Goal: Contribute content: Contribute content

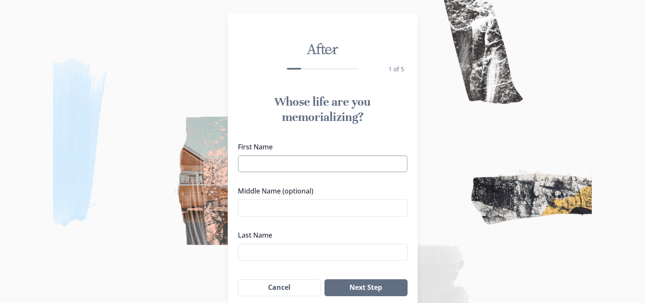
click at [327, 160] on input "First Name" at bounding box center [323, 163] width 170 height 17
type input "Dayceon"
click at [260, 211] on input "Middle Name (optional)" at bounding box center [323, 207] width 170 height 17
type input "t"
type input "Tyvon"
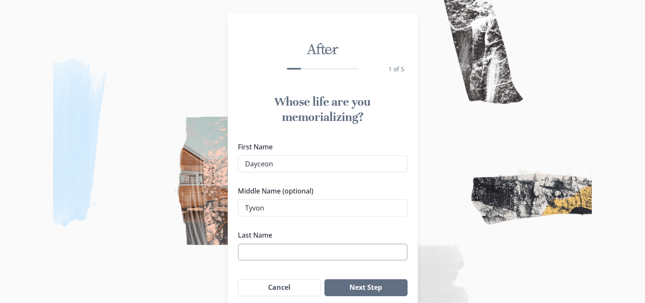
click at [272, 253] on input "Last Name" at bounding box center [323, 251] width 170 height 17
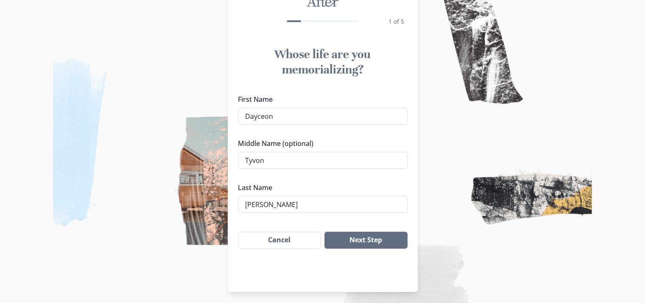
scroll to position [50, 0]
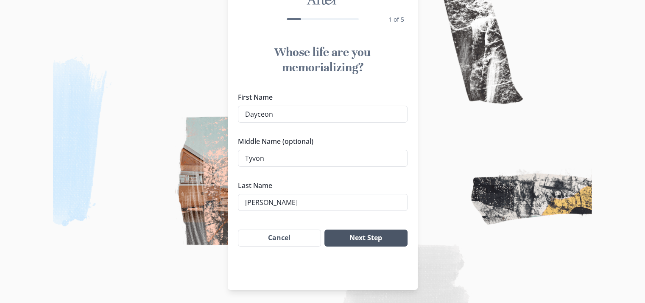
type input "[PERSON_NAME]"
click at [372, 235] on button "Next Step" at bounding box center [365, 237] width 83 height 17
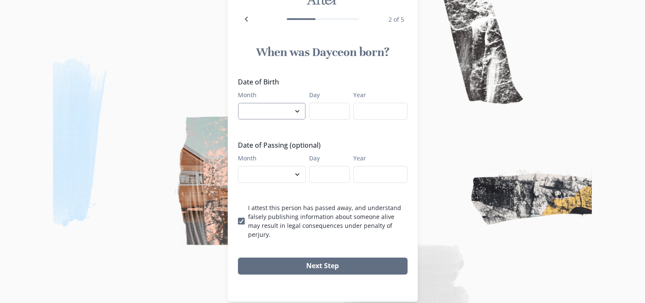
click at [300, 111] on select "January February March April May June July August September October November De…" at bounding box center [272, 111] width 68 height 17
select select "2"
click at [241, 103] on select "January February March April May June July August September October November De…" at bounding box center [272, 111] width 68 height 17
click at [306, 106] on select "January February March April May June July August September October November De…" at bounding box center [272, 111] width 68 height 17
click at [329, 112] on input "Day" at bounding box center [329, 111] width 41 height 17
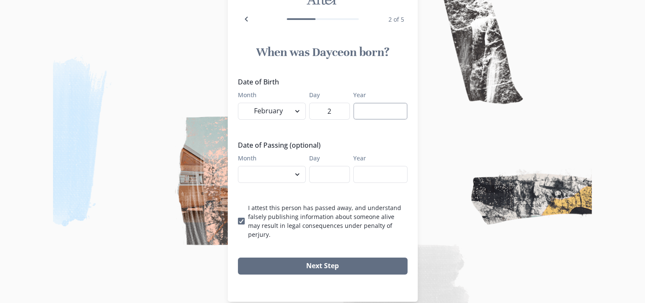
type input "2"
click at [370, 114] on input "Year" at bounding box center [380, 111] width 54 height 17
type input "2001"
click at [300, 174] on select "January February March April May June July August September October November De…" at bounding box center [272, 174] width 68 height 17
select select "9"
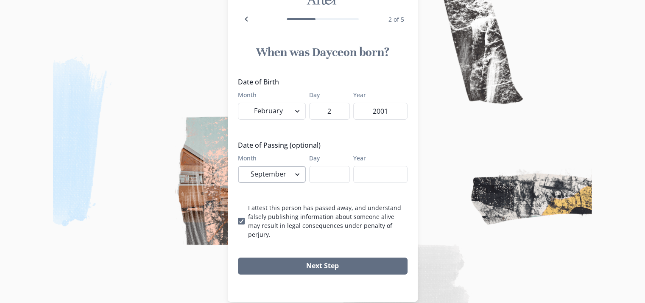
click at [241, 166] on select "January February March April May June July August September October November De…" at bounding box center [272, 174] width 68 height 17
click at [323, 170] on input "Day" at bounding box center [329, 174] width 41 height 17
type input "11"
click at [371, 172] on input "Year" at bounding box center [380, 174] width 54 height 17
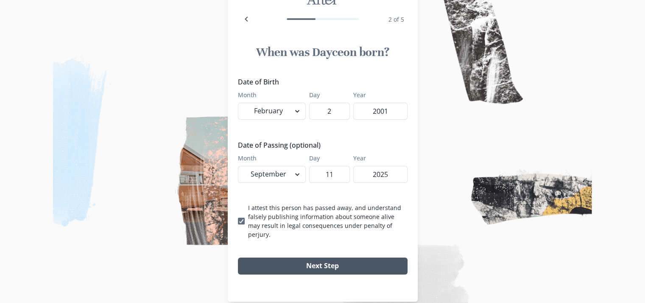
type input "2025"
click at [330, 257] on button "Next Step" at bounding box center [323, 265] width 170 height 17
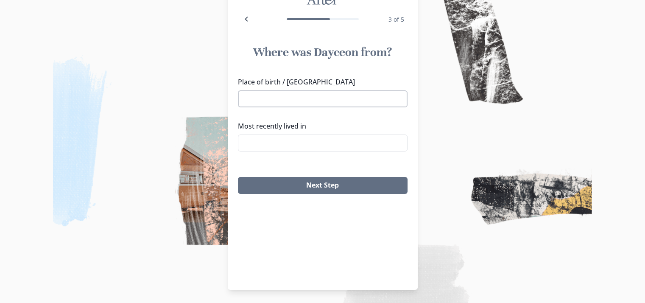
click at [305, 96] on input "Place of birth / [GEOGRAPHIC_DATA]" at bounding box center [323, 98] width 170 height 17
click at [295, 117] on div "Place of birth / [GEOGRAPHIC_DATA], [GEOGRAPHIC_DATA], [US_STATE] [GEOGRAPHIC_D…" at bounding box center [323, 117] width 170 height 81
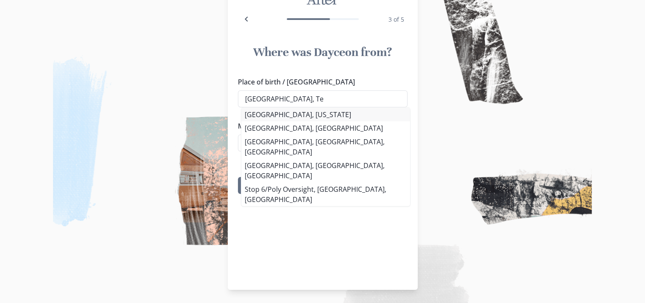
click at [293, 112] on li "[GEOGRAPHIC_DATA], [US_STATE]" at bounding box center [325, 115] width 169 height 14
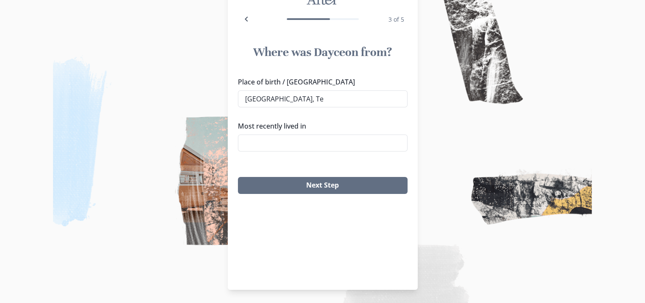
type input "[GEOGRAPHIC_DATA], [US_STATE]"
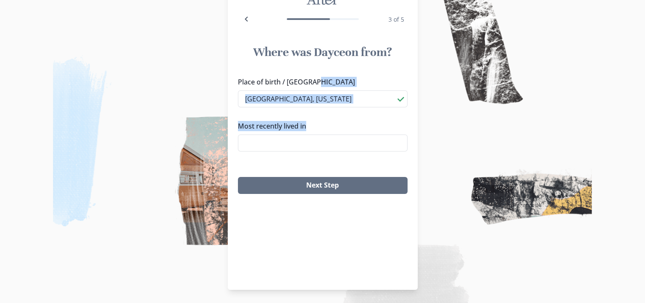
drag, startPoint x: 293, startPoint y: 112, endPoint x: 397, endPoint y: 156, distance: 112.5
click at [397, 156] on div "Place of birth / [GEOGRAPHIC_DATA], [US_STATE] [GEOGRAPHIC_DATA], [US_STATE] [G…" at bounding box center [323, 117] width 170 height 81
click at [275, 143] on input "Most recently lived in" at bounding box center [323, 142] width 170 height 17
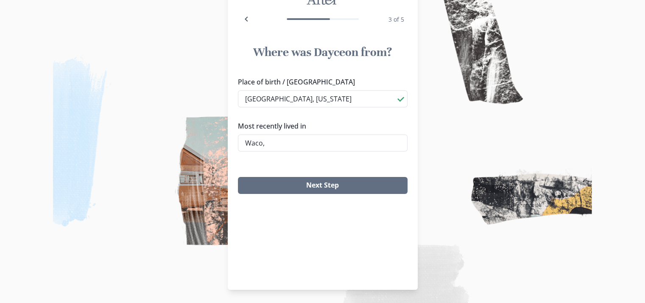
click at [261, 159] on li "[GEOGRAPHIC_DATA], [GEOGRAPHIC_DATA]" at bounding box center [325, 158] width 165 height 13
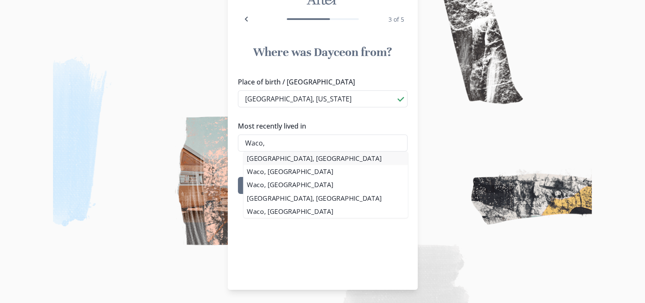
type input "[GEOGRAPHIC_DATA], [GEOGRAPHIC_DATA]"
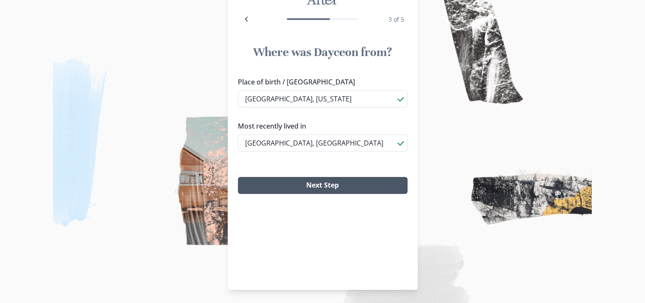
click at [329, 186] on button "Next Step" at bounding box center [323, 185] width 170 height 17
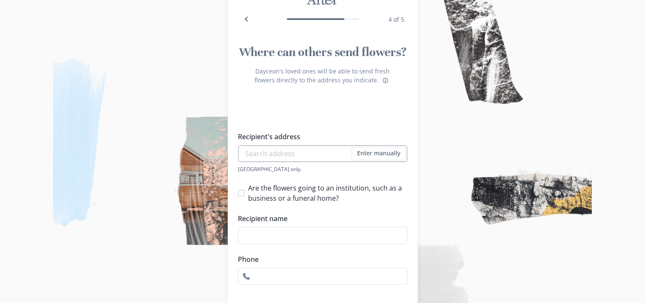
click at [273, 154] on input "Recipient's address" at bounding box center [323, 153] width 170 height 17
drag, startPoint x: 273, startPoint y: 154, endPoint x: 328, endPoint y: 179, distance: 60.2
click at [328, 179] on div "Recipient's address Enter manually Address [GEOGRAPHIC_DATA] only. Are the flow…" at bounding box center [323, 207] width 170 height 153
type input "[GEOGRAPHIC_DATA]"
type input "2147145139"
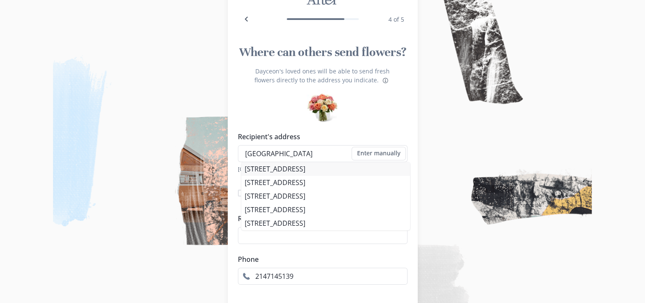
click at [313, 168] on div "Recipient's address [STREET_ADDRESS] Enter manually Address [GEOGRAPHIC_DATA] o…" at bounding box center [323, 151] width 170 height 41
click at [315, 168] on li "[STREET_ADDRESS]" at bounding box center [325, 169] width 169 height 14
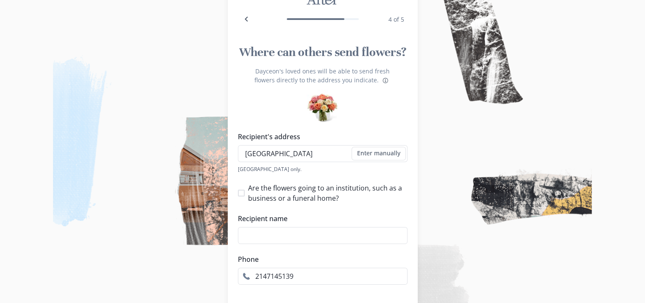
type input "[STREET_ADDRESS]"
click at [313, 167] on div "[GEOGRAPHIC_DATA] only." at bounding box center [323, 168] width 170 height 7
click at [272, 236] on input "Recipient name" at bounding box center [323, 235] width 170 height 17
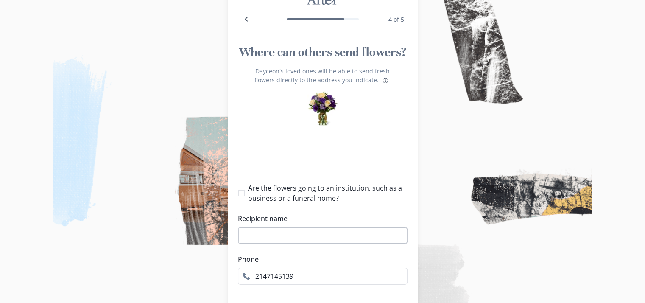
type input "1"
select select "[GEOGRAPHIC_DATA]"
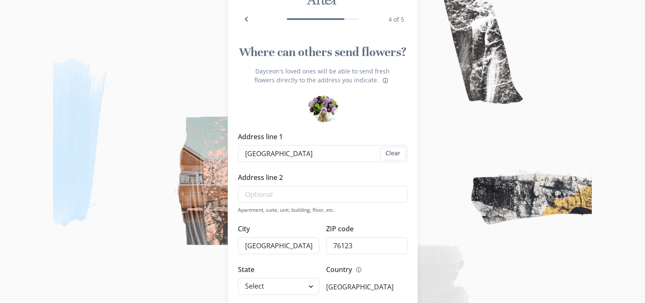
click at [272, 236] on div "Address line [GEOGRAPHIC_DATA] Clear Address line 2 Apartment, suite, unit, bui…" at bounding box center [323, 269] width 170 height 276
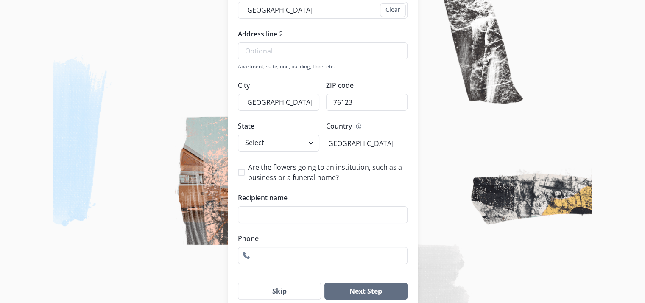
scroll to position [193, 0]
click at [395, 116] on div "Address line [GEOGRAPHIC_DATA] Clear Address line 2 Apartment, suite, unit, bui…" at bounding box center [323, 70] width 170 height 164
click at [282, 215] on input "Recipient name" at bounding box center [323, 214] width 170 height 17
type input "[PERSON_NAME]"
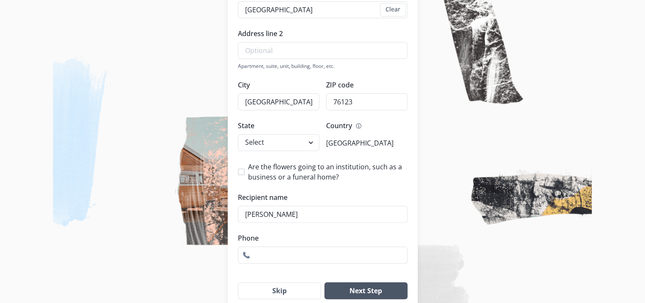
click at [354, 289] on button "Next Step" at bounding box center [365, 290] width 83 height 17
type input "2140000000"
click at [374, 290] on button "Next Step" at bounding box center [365, 290] width 83 height 17
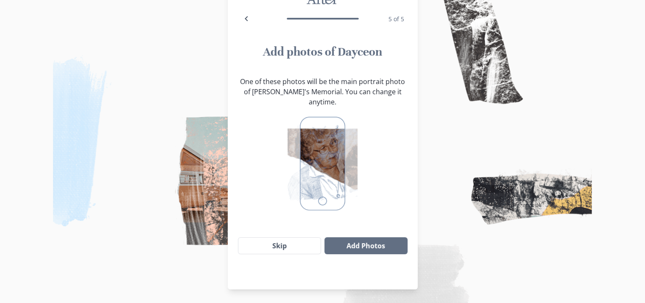
scroll to position [50, 0]
click at [374, 290] on img at bounding box center [322, 151] width 645 height 303
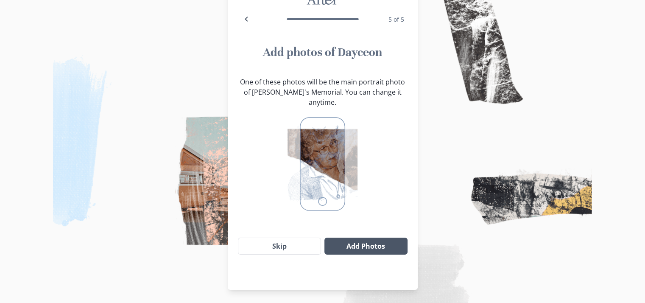
click at [345, 240] on button "Add Photos" at bounding box center [365, 245] width 83 height 17
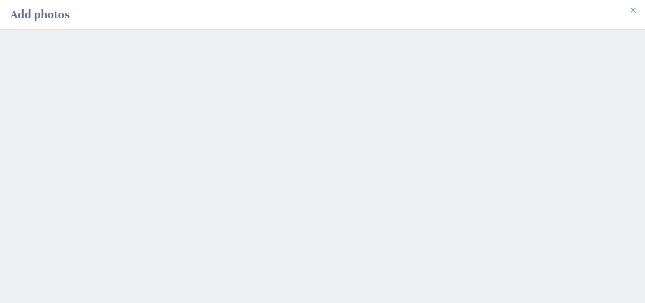
click at [254, 91] on div at bounding box center [322, 166] width 645 height 274
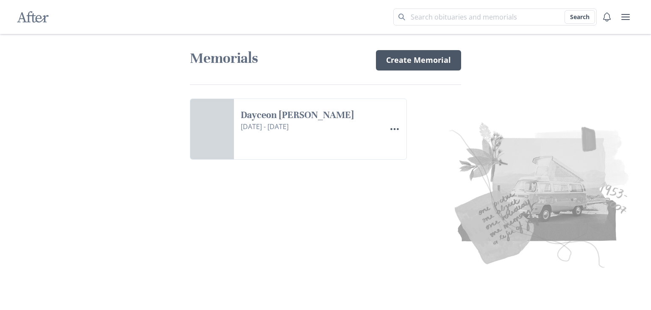
click at [433, 66] on link "Create Memorial" at bounding box center [418, 60] width 85 height 20
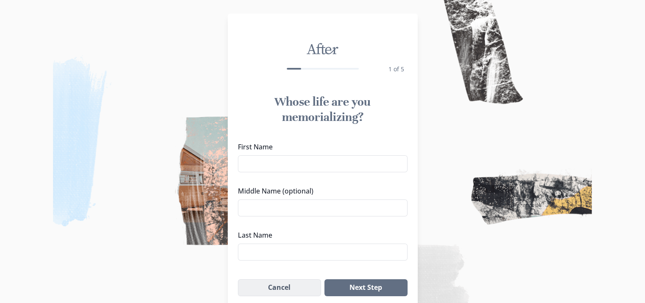
click at [315, 287] on button "Cancel" at bounding box center [280, 287] width 84 height 17
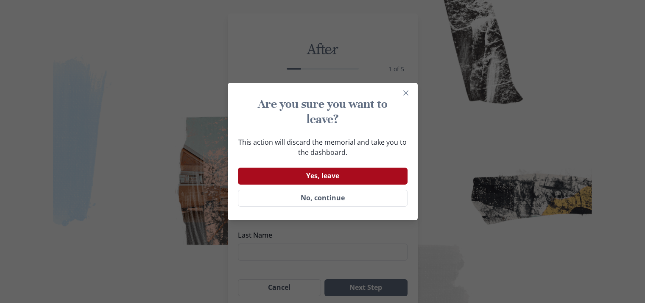
click at [346, 181] on button "Yes, leave" at bounding box center [323, 175] width 170 height 17
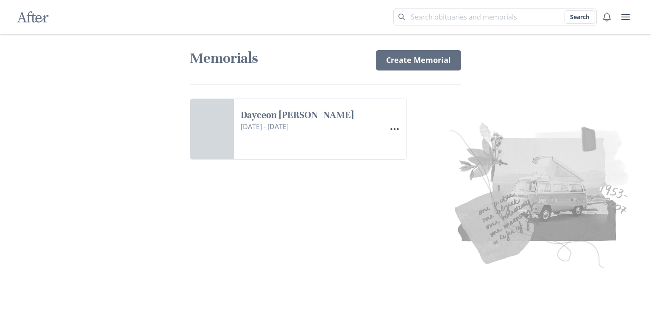
click at [346, 181] on img at bounding box center [473, 193] width 326 height 155
click at [353, 121] on link "Dayceon [PERSON_NAME]" at bounding box center [310, 115] width 139 height 12
